Goal: Task Accomplishment & Management: Manage account settings

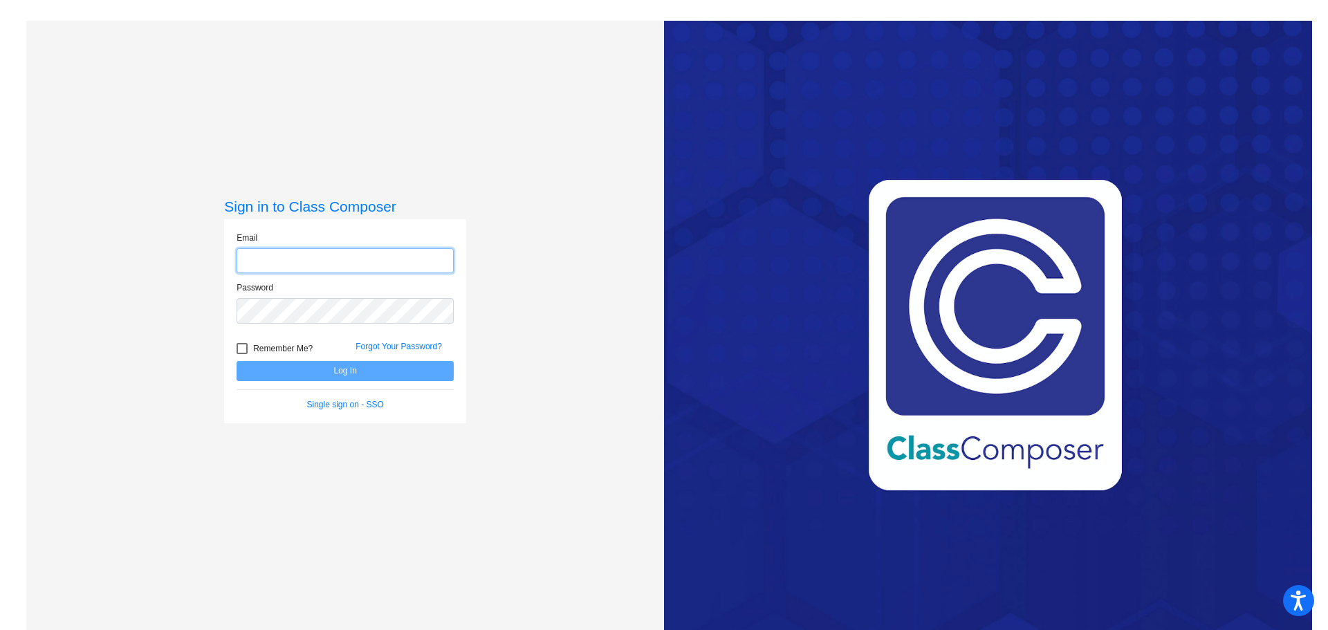
click at [360, 266] on input "email" at bounding box center [344, 261] width 217 height 26
type input "[EMAIL_ADDRESS][PERSON_NAME][DOMAIN_NAME]"
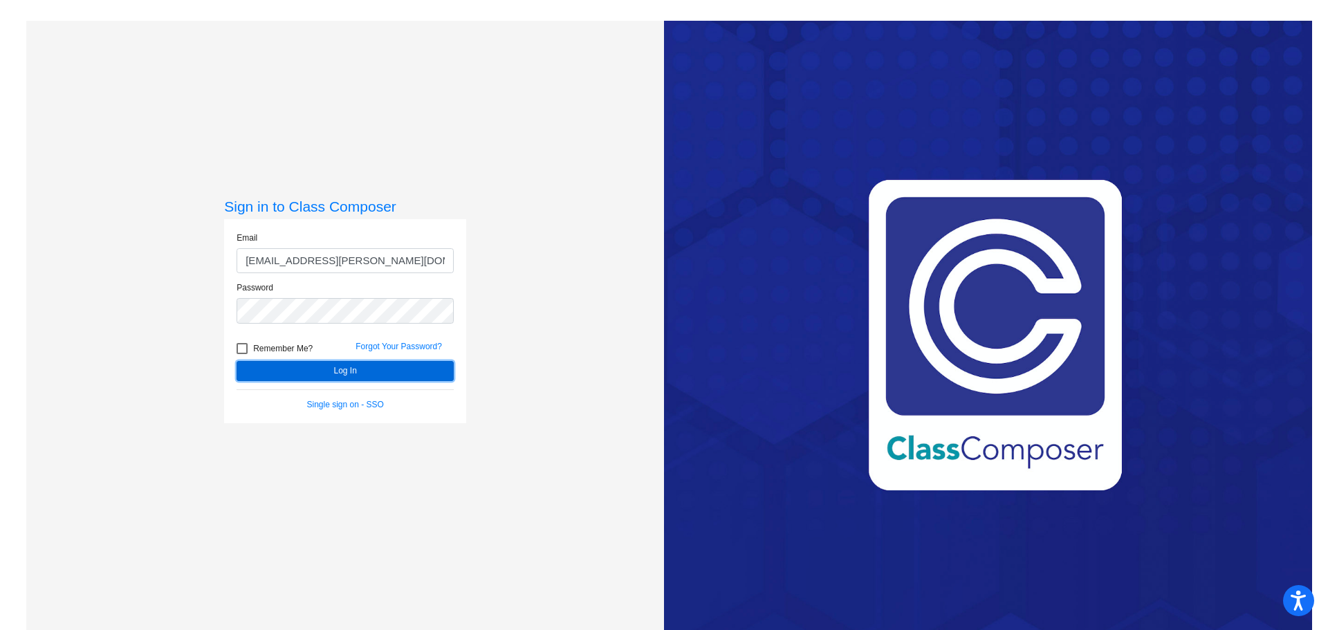
click at [373, 369] on button "Log In" at bounding box center [344, 371] width 217 height 20
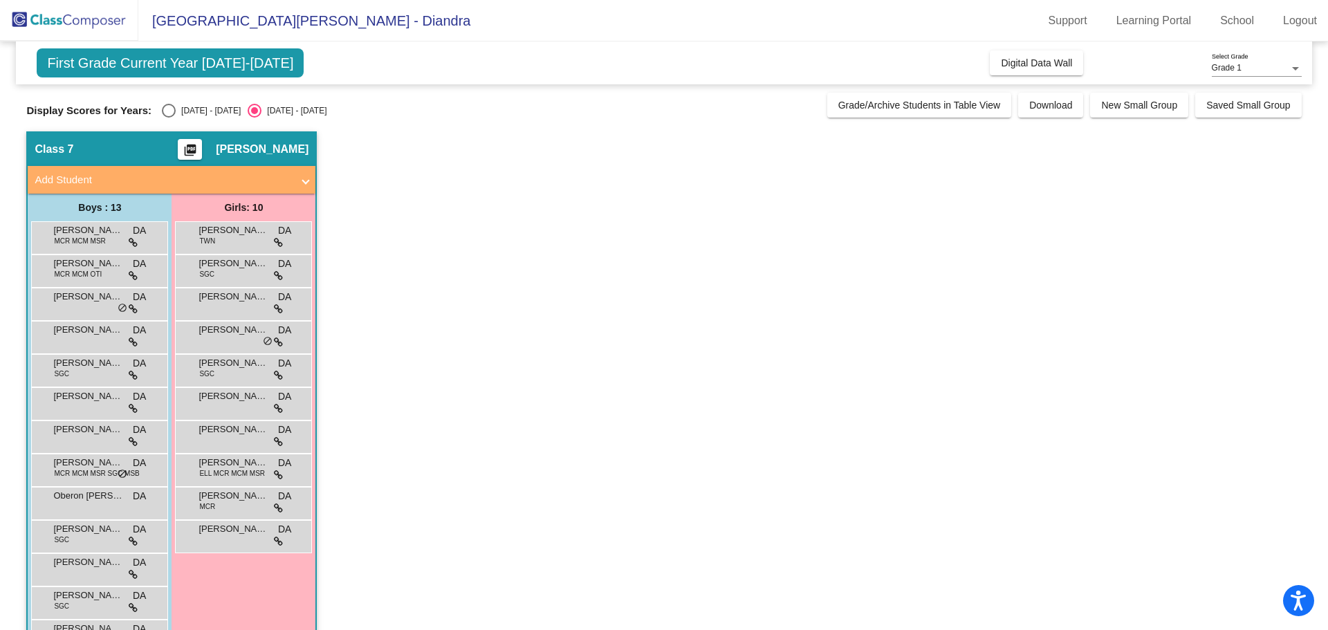
click at [199, 109] on div "[DATE] - [DATE]" at bounding box center [208, 110] width 65 height 12
click at [169, 118] on input "[DATE] - [DATE]" at bounding box center [168, 118] width 1 height 1
radio input "true"
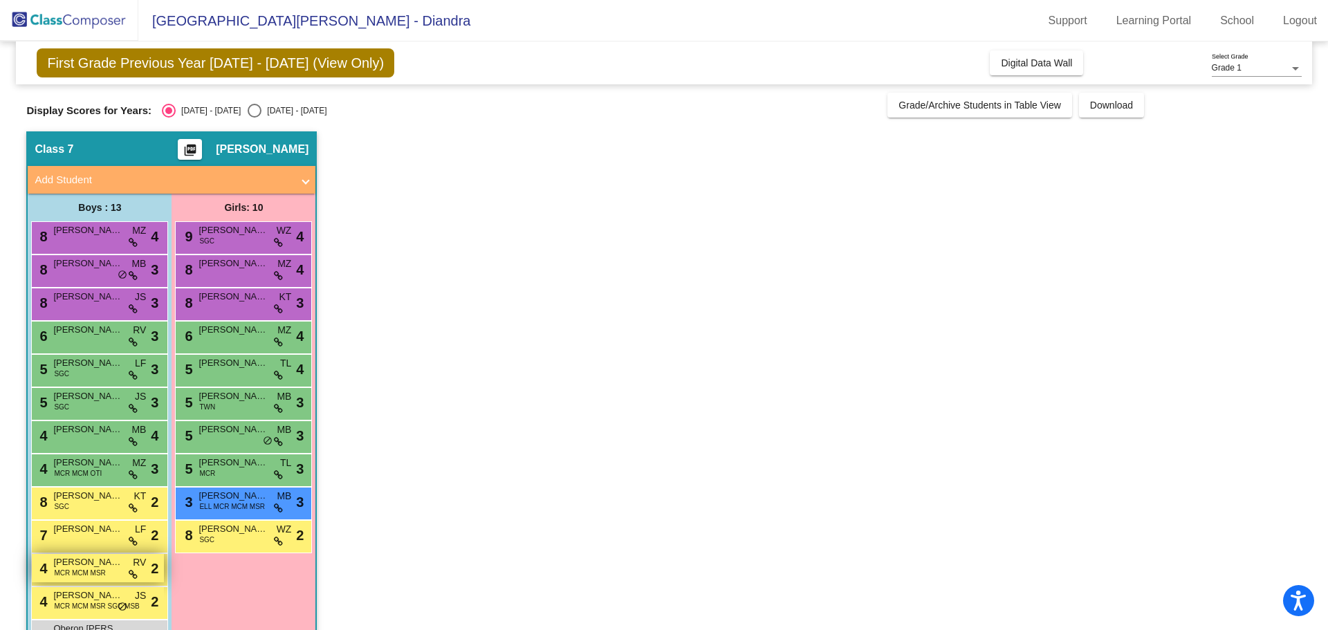
scroll to position [45, 0]
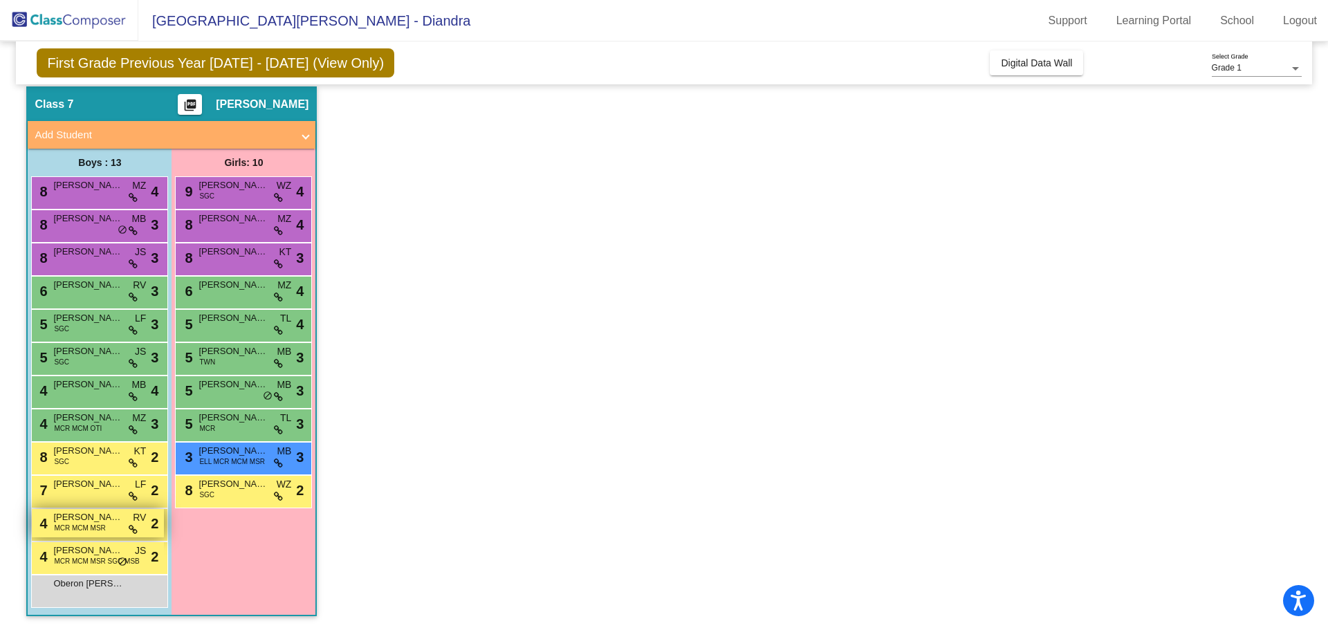
click at [91, 528] on span "MCR MCM MSR" at bounding box center [79, 528] width 51 height 10
